Goal: Feedback & Contribution: Submit feedback/report problem

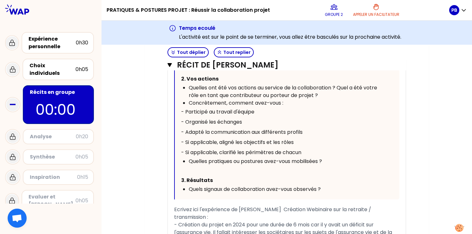
scroll to position [723, 0]
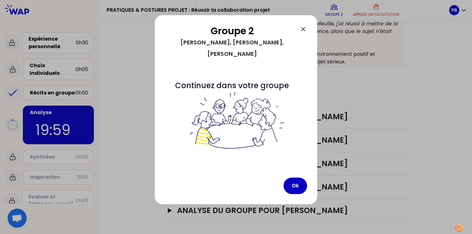
scroll to position [157, 0]
click at [295, 178] on button "Ok" at bounding box center [295, 186] width 23 height 17
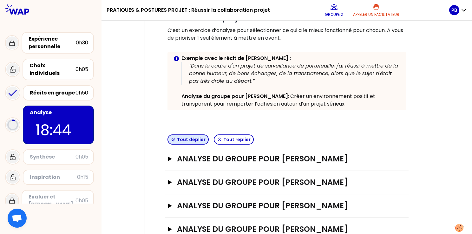
scroll to position [125, 0]
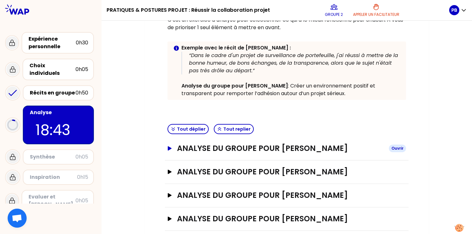
click at [168, 149] on icon "button" at bounding box center [169, 148] width 5 height 4
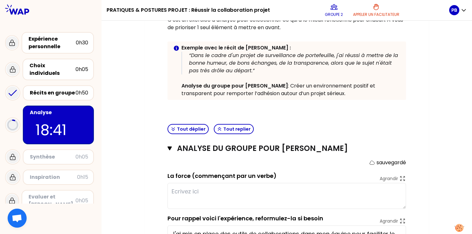
click at [194, 195] on textarea at bounding box center [287, 196] width 239 height 26
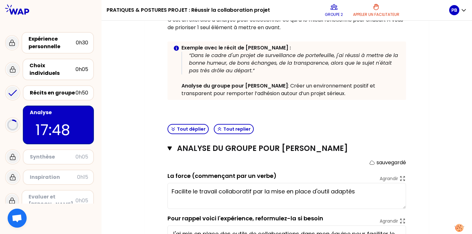
click at [330, 192] on textarea "Facilite le travail collaboratif par la mise en place d'outil adaptés" at bounding box center [287, 196] width 239 height 26
click at [363, 192] on textarea "Facilite le travail collaboratif par la mise en place d'outils adaptés" at bounding box center [287, 196] width 239 height 26
click at [192, 190] on textarea "Facilite le travail collaboratif par la mise en place d'outils adaptés" at bounding box center [287, 196] width 239 height 26
click at [172, 191] on textarea "Facilite le travail collaboratif par la mise en place d'outils adaptés" at bounding box center [287, 196] width 239 height 26
click at [365, 191] on textarea "Facilite le travail collaboratif par la mise en place d'outils adaptés" at bounding box center [287, 196] width 239 height 26
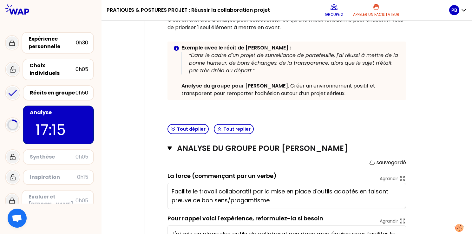
click at [246, 204] on textarea "Facilite le travail collaboratif par la mise en place d'outils adaptés en faisa…" at bounding box center [287, 196] width 239 height 26
click at [300, 200] on textarea "Facilite le travail collaboratif par la mise en place d'outils adaptés en faisa…" at bounding box center [287, 196] width 239 height 26
type textarea "Facilite le travail collaboratif par la mise en place d'outils adaptés en faisa…"
click at [129, 170] on div "Mon numéro de groupe : 2 Objectifs # I l n’y a pas une seule façon de faire. Co…" at bounding box center [287, 150] width 371 height 439
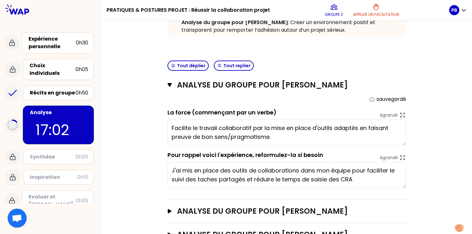
scroll to position [221, 0]
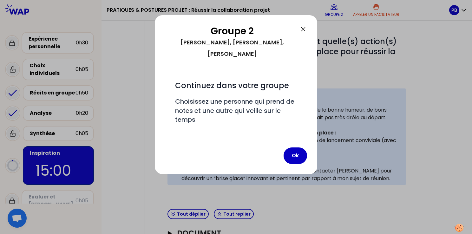
scroll to position [216, 0]
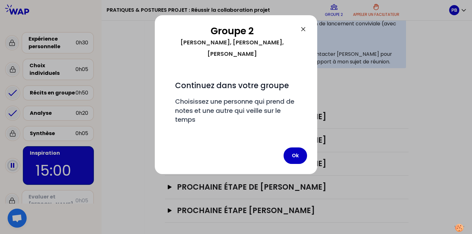
drag, startPoint x: 211, startPoint y: 23, endPoint x: 83, endPoint y: 20, distance: 128.3
click at [83, 20] on div "Groupe 2 [PERSON_NAME], [PERSON_NAME], [PERSON_NAME] # Continuez dans votre gro…" at bounding box center [236, 117] width 472 height 234
click at [298, 148] on button "Ok" at bounding box center [295, 156] width 23 height 17
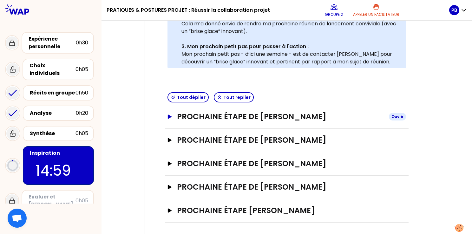
click at [169, 118] on icon "button" at bounding box center [170, 117] width 4 height 4
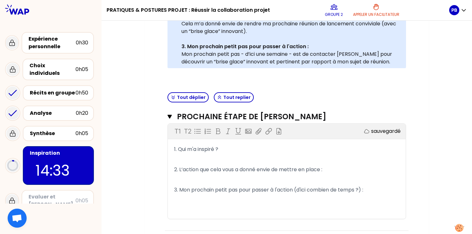
drag, startPoint x: 227, startPoint y: 150, endPoint x: 220, endPoint y: 149, distance: 6.7
click at [227, 149] on p "1. Qui m'a inspiré ?" at bounding box center [286, 149] width 225 height 10
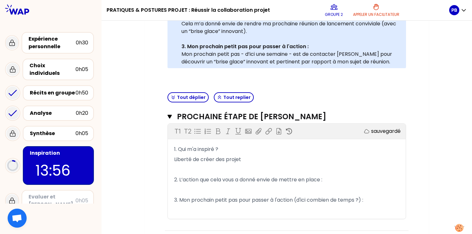
click at [226, 188] on p "﻿" at bounding box center [286, 190] width 225 height 10
click at [244, 161] on p "Liberté de créer des projet" at bounding box center [286, 160] width 225 height 10
click at [198, 184] on p "2. L’action que cela vous a donné envie de mettre en place :" at bounding box center [286, 180] width 225 height 10
click at [178, 186] on p "﻿" at bounding box center [286, 190] width 225 height 10
click at [175, 168] on p "﻿" at bounding box center [286, 170] width 225 height 10
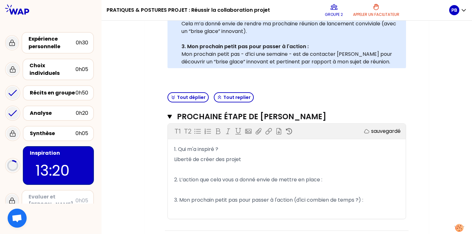
click at [189, 190] on p "﻿" at bounding box center [286, 190] width 225 height 10
click at [175, 159] on span "Liberté de créer des projet" at bounding box center [207, 159] width 67 height 7
drag, startPoint x: 254, startPoint y: 160, endPoint x: 182, endPoint y: 157, distance: 72.8
click at [182, 157] on p "PB Liberté de créer des projet" at bounding box center [286, 160] width 225 height 10
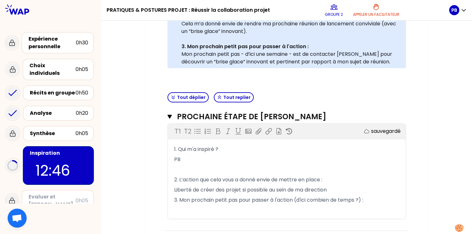
click at [375, 202] on p "3. Mon prochain petit pas pour passer à l'action (d'ici combien de temps ?) :" at bounding box center [286, 200] width 225 height 10
click at [190, 158] on p "PB" at bounding box center [286, 160] width 225 height 10
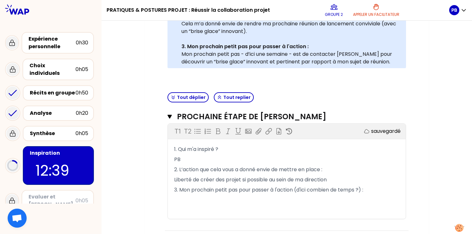
click at [174, 196] on p "﻿" at bounding box center [286, 200] width 225 height 10
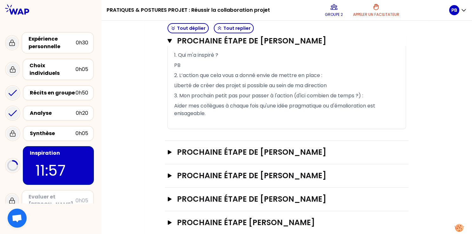
scroll to position [311, 0]
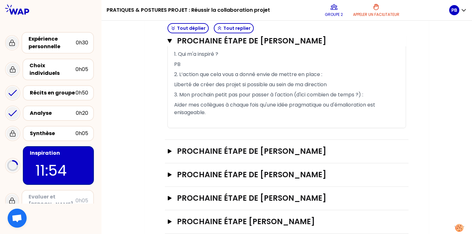
click at [169, 150] on icon "button" at bounding box center [170, 151] width 4 height 4
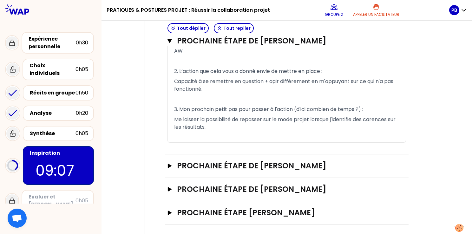
scroll to position [456, 0]
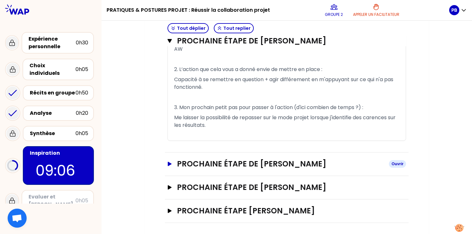
click at [169, 164] on icon "button" at bounding box center [170, 164] width 4 height 4
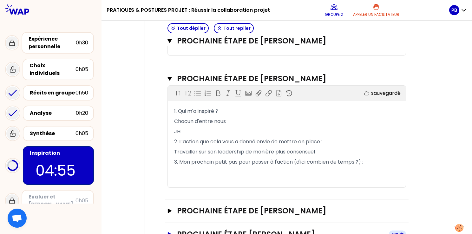
scroll to position [565, 0]
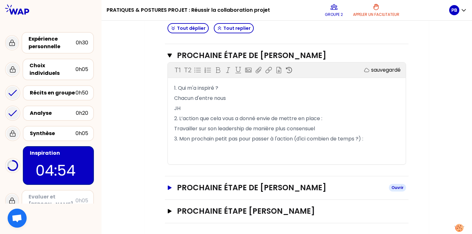
click at [171, 189] on button "Prochaine étape de [PERSON_NAME]" at bounding box center [287, 188] width 239 height 10
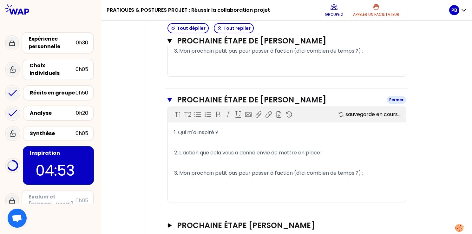
scroll to position [667, 0]
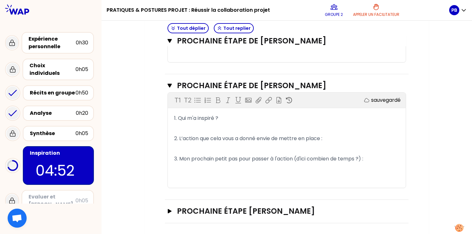
click at [218, 125] on p "﻿" at bounding box center [286, 129] width 225 height 10
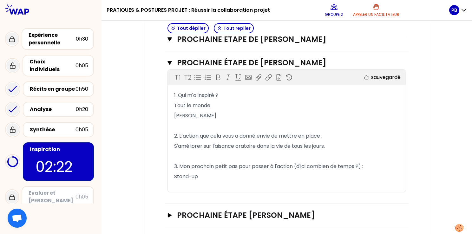
scroll to position [693, 0]
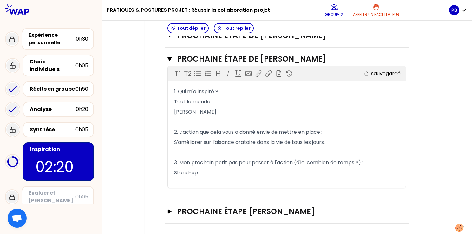
click at [167, 207] on div "Prochaine étape [PERSON_NAME]" at bounding box center [287, 211] width 244 height 23
click at [167, 210] on icon "button" at bounding box center [169, 212] width 5 height 4
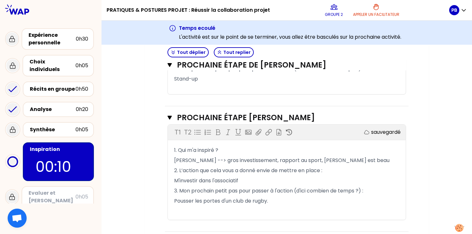
scroll to position [820, 0]
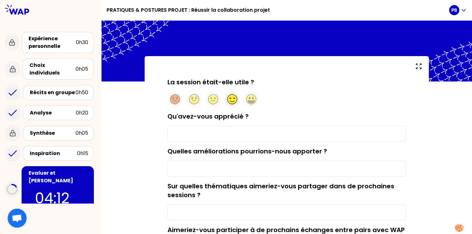
click at [230, 101] on circle at bounding box center [233, 100] width 10 height 10
click at [216, 133] on input "Qu'avez-vous apprécié ?" at bounding box center [287, 134] width 239 height 16
type input "Les échanges avec les collègues"
click at [235, 166] on input "Quelles améliorations pourrions-nous apporter ?" at bounding box center [287, 169] width 239 height 16
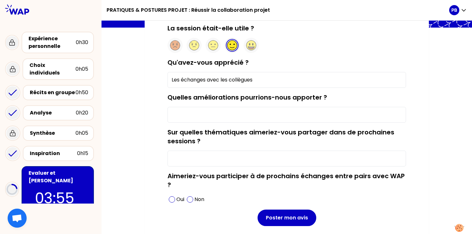
scroll to position [64, 0]
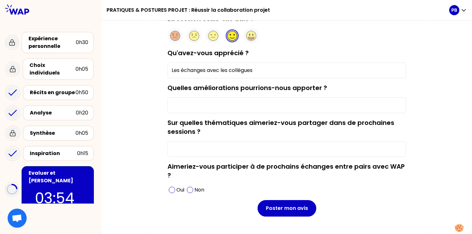
click at [204, 145] on input "Sur quelles thématiques aimeriez-vous partager dans de prochaines sessions ?" at bounding box center [287, 149] width 239 height 16
click at [169, 191] on span at bounding box center [172, 190] width 6 height 6
click at [194, 99] on input "Quelles améliorations pourrions-nous apporter ?" at bounding box center [287, 105] width 239 height 16
type input "ras"
click at [189, 154] on input "Sur quelles thématiques aimeriez-vous partager dans de prochaines sessions ?" at bounding box center [287, 149] width 239 height 16
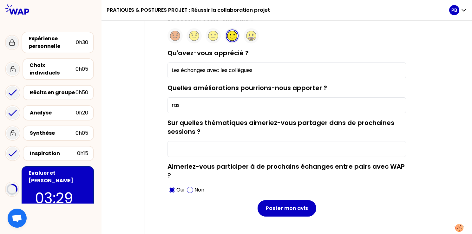
type input "L"
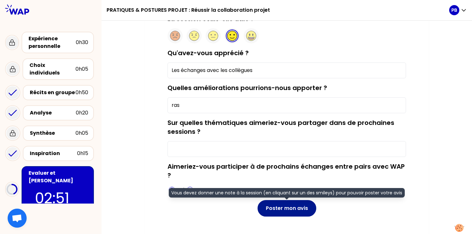
click at [282, 204] on button "Poster mon avis" at bounding box center [287, 208] width 59 height 17
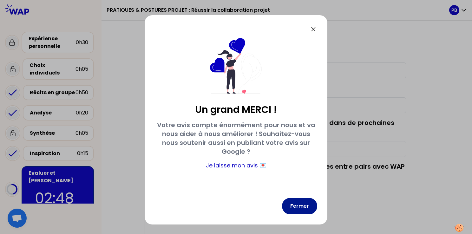
click at [302, 211] on button "Fermer" at bounding box center [299, 206] width 35 height 17
